Goal: Transaction & Acquisition: Subscribe to service/newsletter

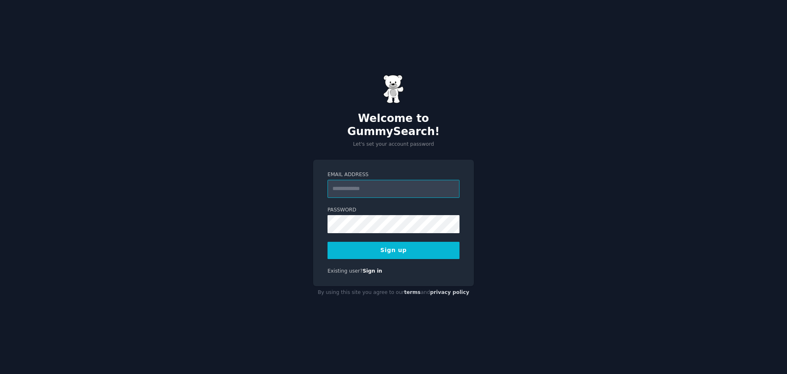
click at [384, 186] on input "Email Address" at bounding box center [394, 189] width 132 height 18
type input "**********"
click at [422, 243] on button "Sign up" at bounding box center [394, 250] width 132 height 17
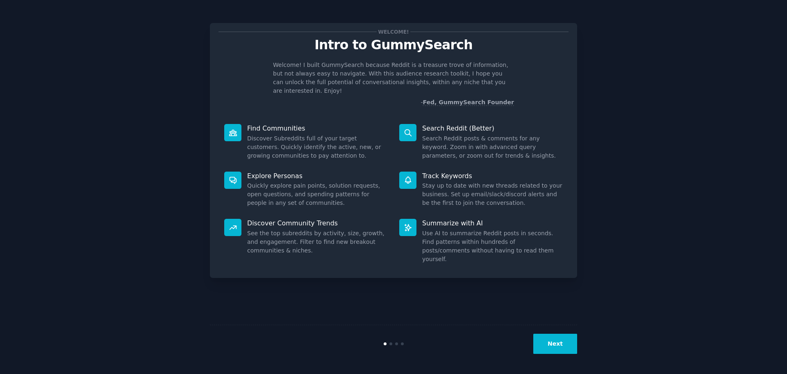
click at [559, 337] on button "Next" at bounding box center [556, 343] width 44 height 20
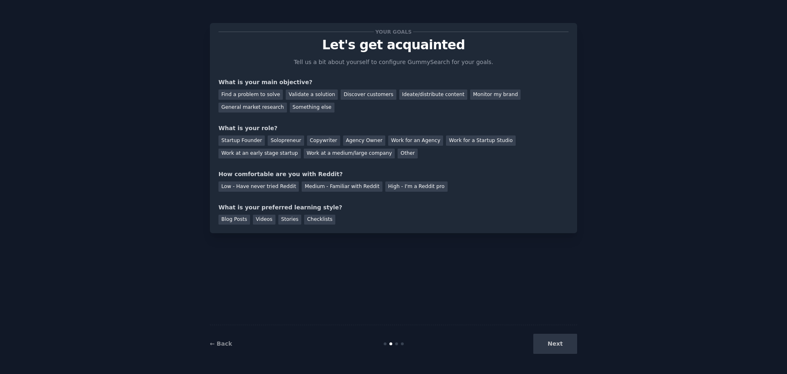
click at [559, 338] on div "Next" at bounding box center [516, 343] width 123 height 20
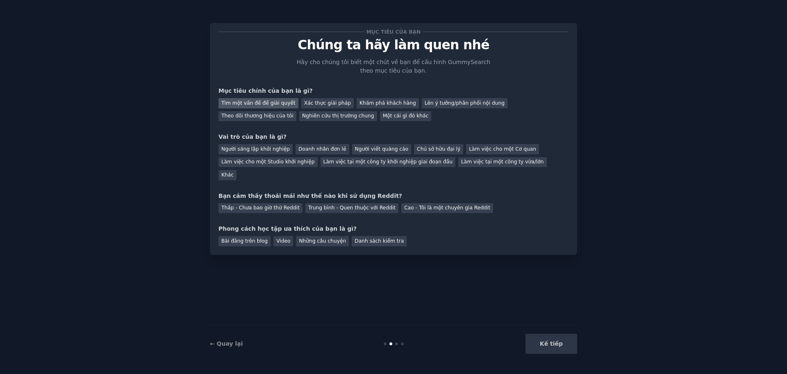
click at [273, 107] on div "Tìm một vấn đề để giải quyết" at bounding box center [259, 103] width 80 height 10
click at [357, 205] on font "Trung bình - Quen thuộc với Reddit" at bounding box center [351, 208] width 87 height 6
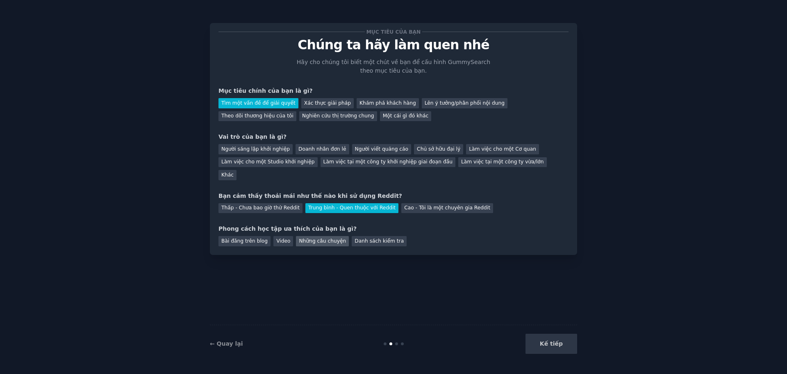
click at [300, 238] on font "Những câu chuyện" at bounding box center [322, 241] width 47 height 6
click at [237, 238] on font "Bài đăng trên blog" at bounding box center [244, 241] width 46 height 6
click at [316, 238] on font "Những câu chuyện" at bounding box center [322, 241] width 47 height 6
click at [262, 151] on font "Người sáng lập khởi nghiệp" at bounding box center [255, 149] width 68 height 6
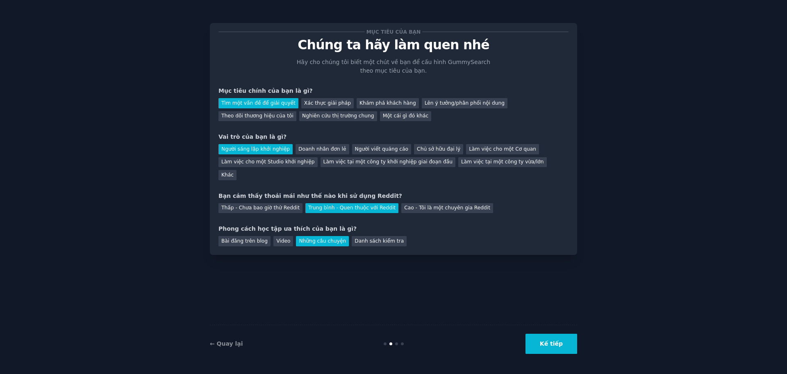
click at [568, 346] on button "Kế tiếp" at bounding box center [552, 343] width 52 height 20
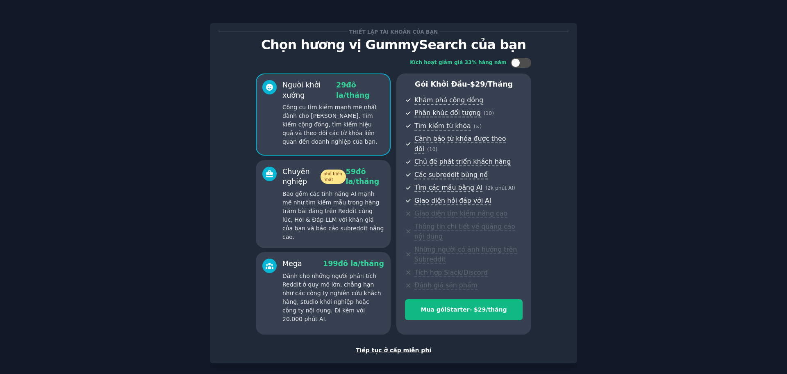
click at [399, 351] on font "Tiếp tục ở cấp miễn phí" at bounding box center [393, 350] width 75 height 7
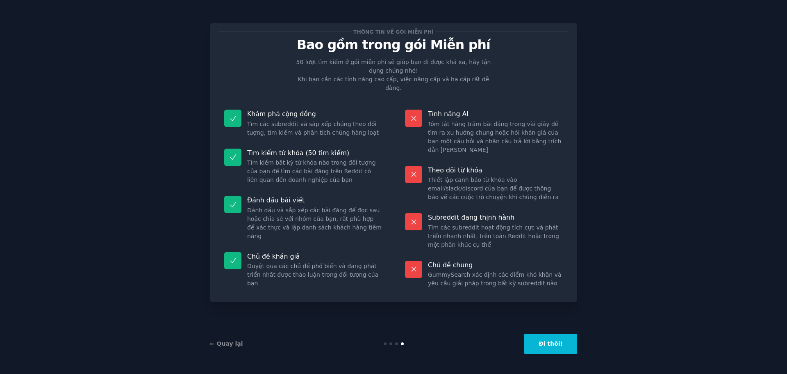
click at [550, 341] on font "Đi thôi!" at bounding box center [551, 343] width 24 height 7
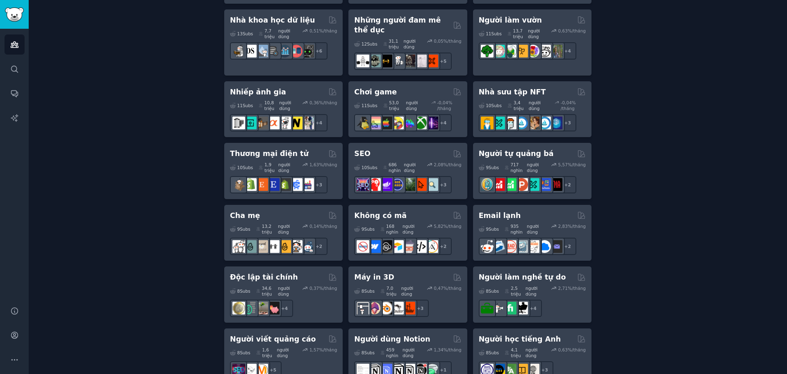
scroll to position [451, 0]
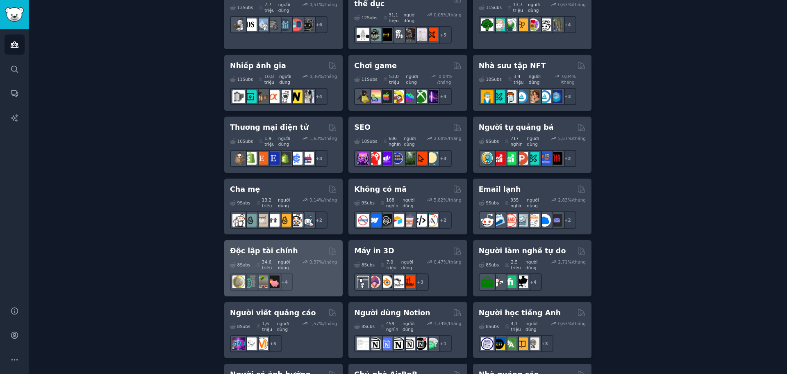
click at [282, 246] on font "Độc lập tài chính" at bounding box center [264, 250] width 68 height 8
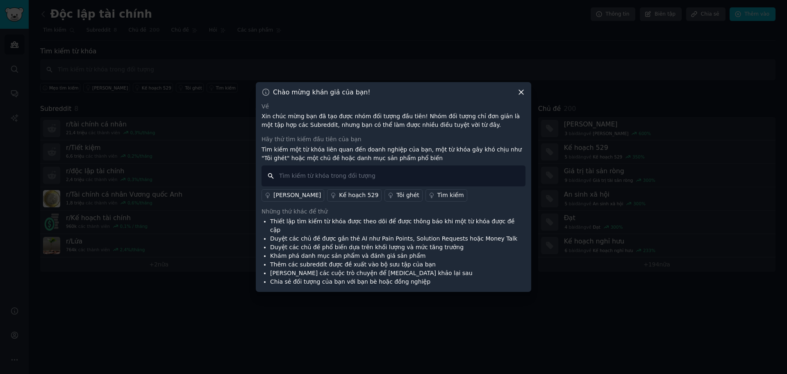
click at [325, 183] on input "text" at bounding box center [394, 175] width 264 height 21
click at [523, 93] on icon at bounding box center [521, 92] width 9 height 9
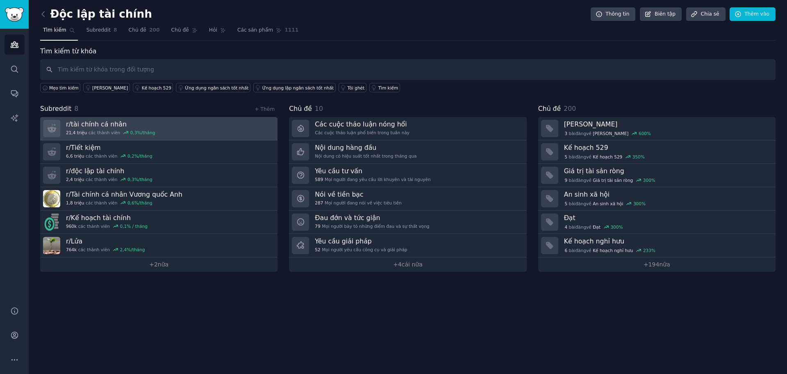
click at [84, 121] on font "tài chính cá nhân" at bounding box center [99, 124] width 56 height 8
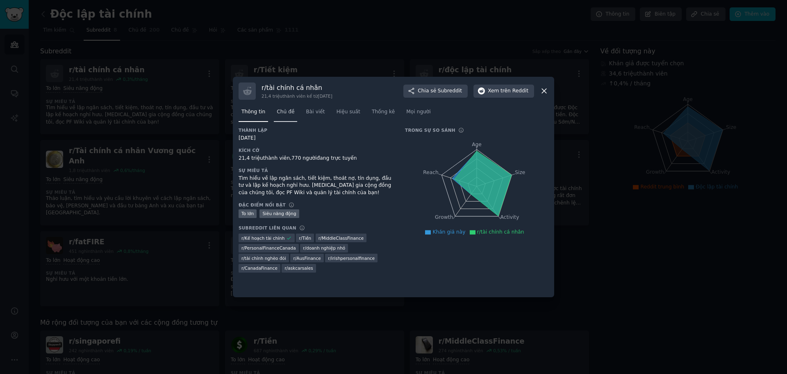
click at [282, 112] on font "Chủ đề" at bounding box center [286, 112] width 18 height 6
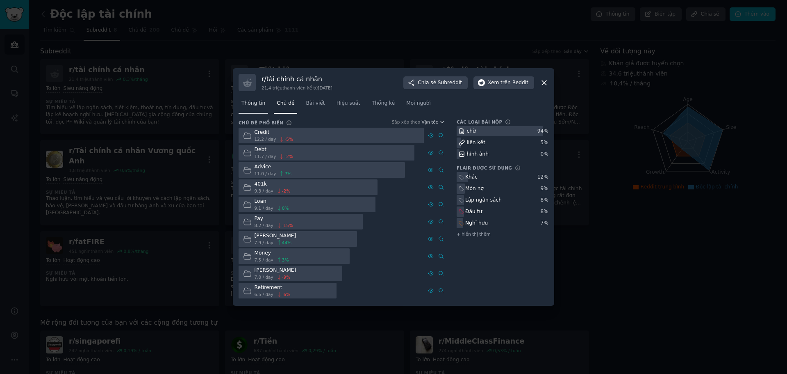
click at [247, 112] on link "Thông tin" at bounding box center [254, 105] width 30 height 17
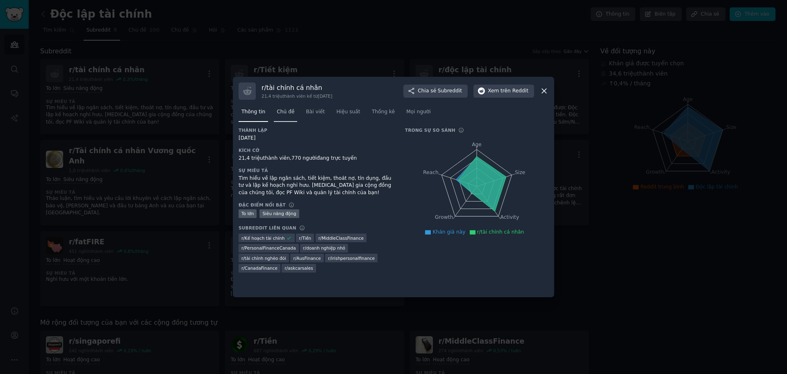
click at [278, 110] on font "Chủ đề" at bounding box center [286, 112] width 18 height 6
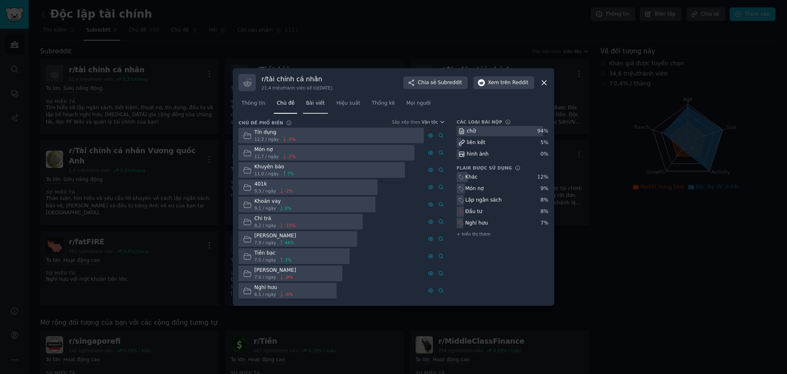
click at [306, 106] on font "Bài viết" at bounding box center [315, 103] width 19 height 6
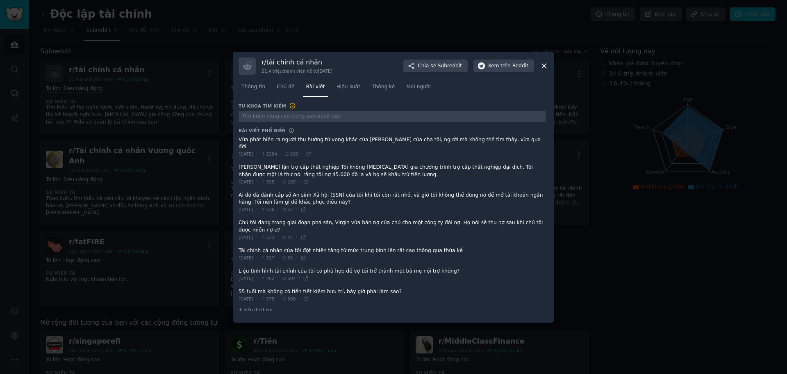
click at [546, 68] on icon at bounding box center [544, 66] width 9 height 9
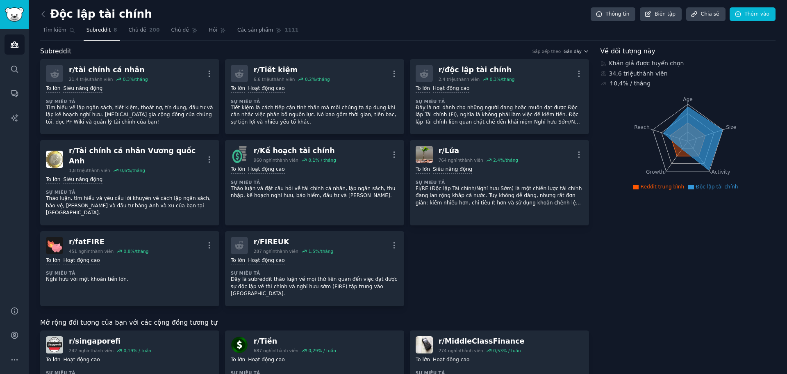
click at [43, 19] on link at bounding box center [45, 14] width 10 height 13
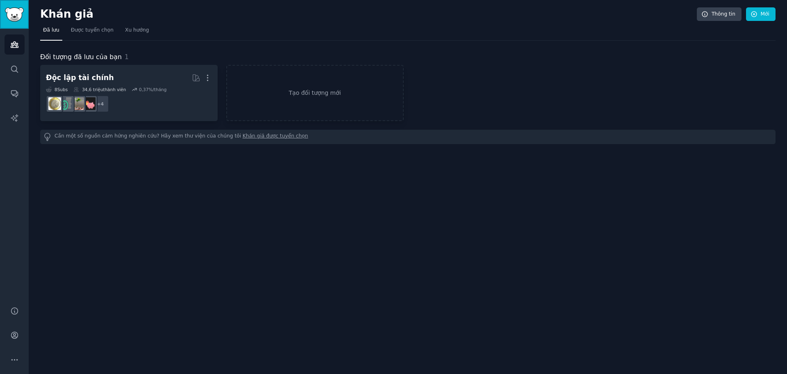
click at [8, 10] on img "Thanh bên" at bounding box center [14, 14] width 19 height 14
click at [97, 30] on font "Được tuyển chọn" at bounding box center [92, 30] width 43 height 6
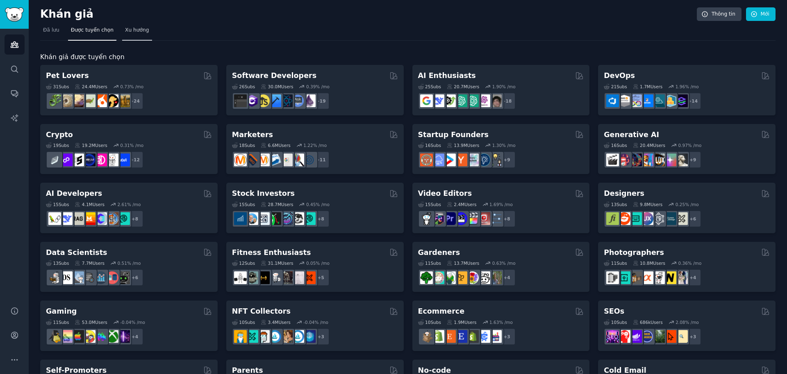
click at [123, 34] on link "Xu hướng" at bounding box center [137, 32] width 30 height 17
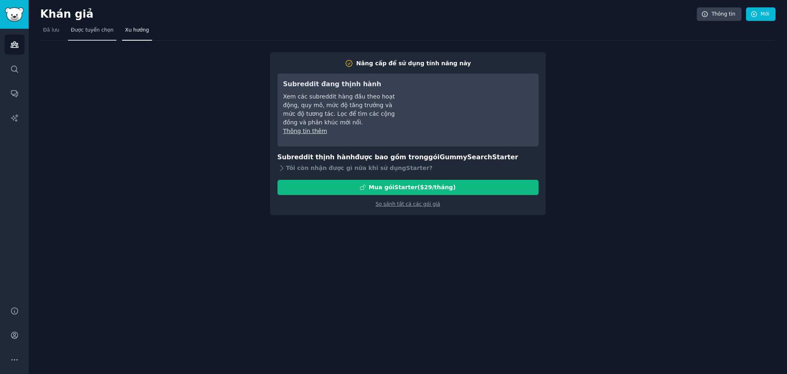
click at [92, 30] on font "Được tuyển chọn" at bounding box center [92, 30] width 43 height 6
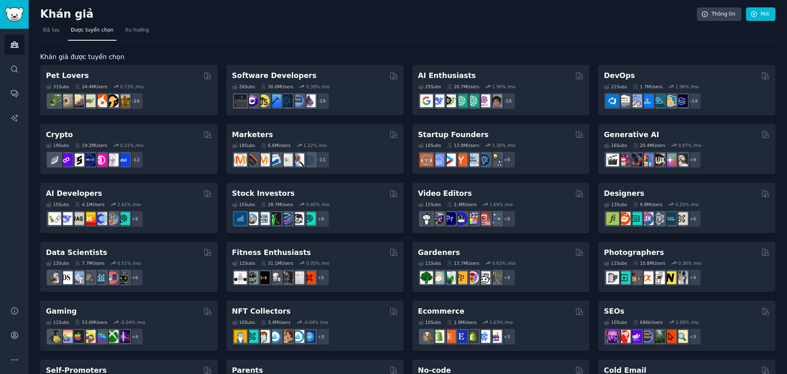
click at [64, 32] on nav "Đã lưu Được tuyển chọn Xu hướng" at bounding box center [408, 32] width 736 height 17
click at [30, 32] on div "Khán giả Thông tin Mới Đã lưu Được tuyển chọn Xu hướng Khán giả được tuyển chọn…" at bounding box center [408, 328] width 759 height 656
